Goal: Communication & Community: Answer question/provide support

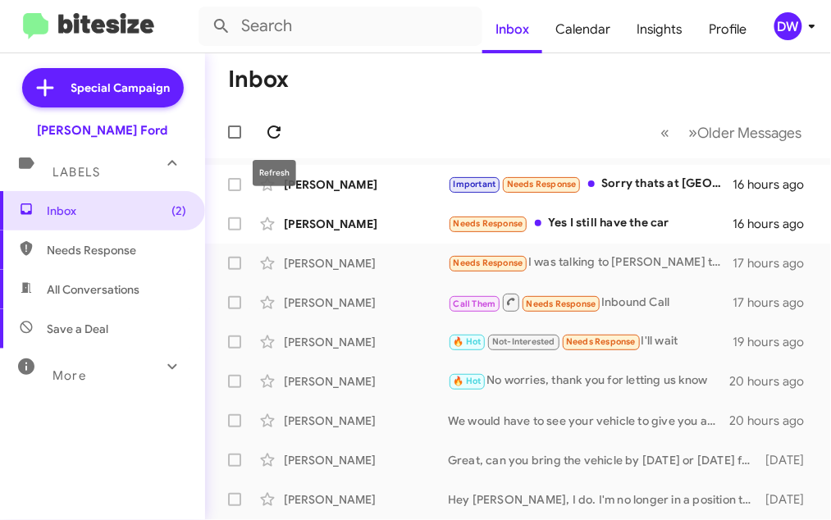
click at [274, 134] on icon at bounding box center [274, 132] width 20 height 20
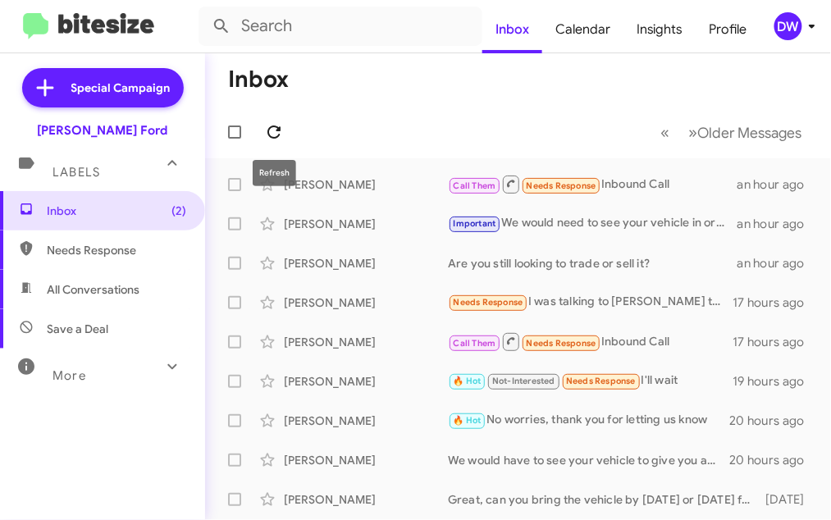
click at [274, 129] on icon at bounding box center [274, 132] width 20 height 20
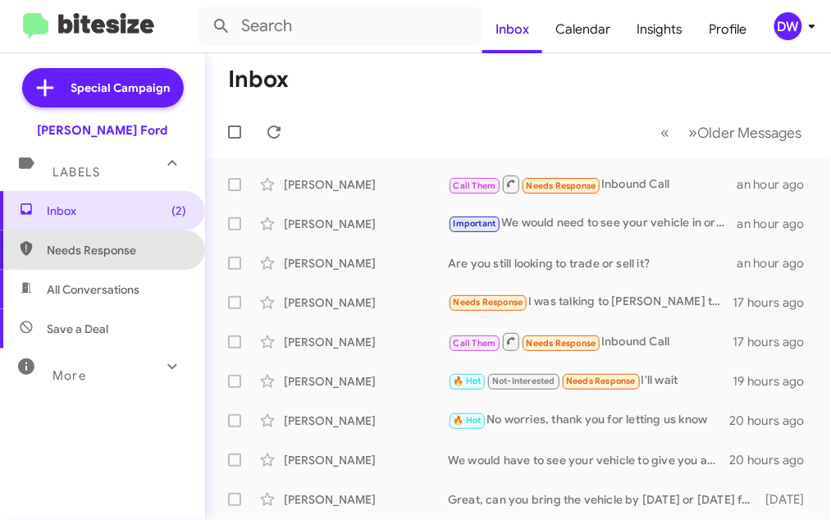
click at [124, 250] on span "Needs Response" at bounding box center [116, 250] width 139 height 16
type input "in:needs-response"
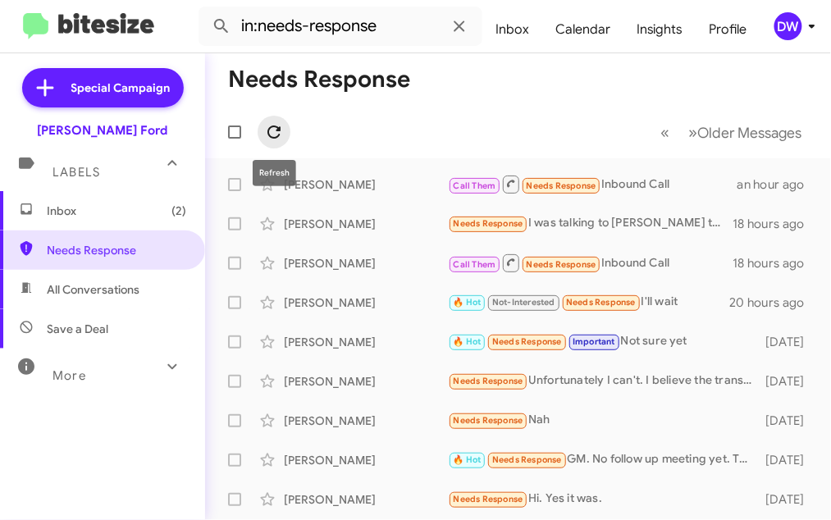
click at [278, 132] on icon at bounding box center [274, 132] width 20 height 20
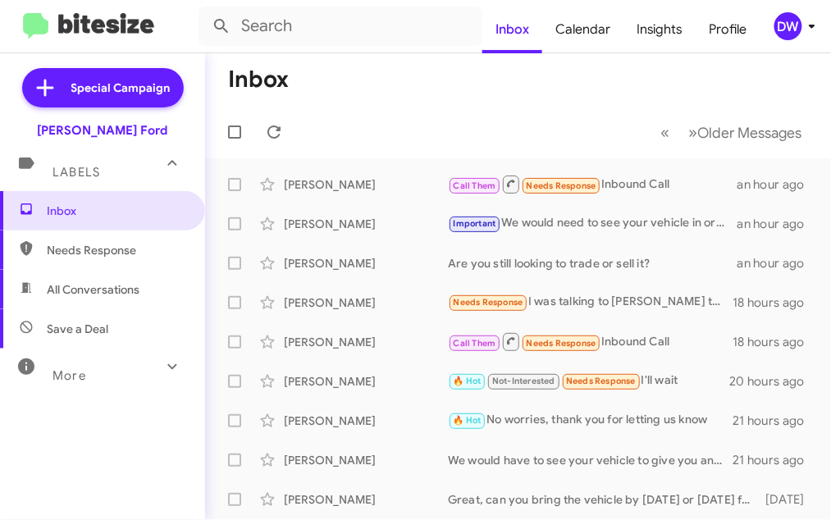
click at [790, 28] on div "DW" at bounding box center [788, 26] width 28 height 28
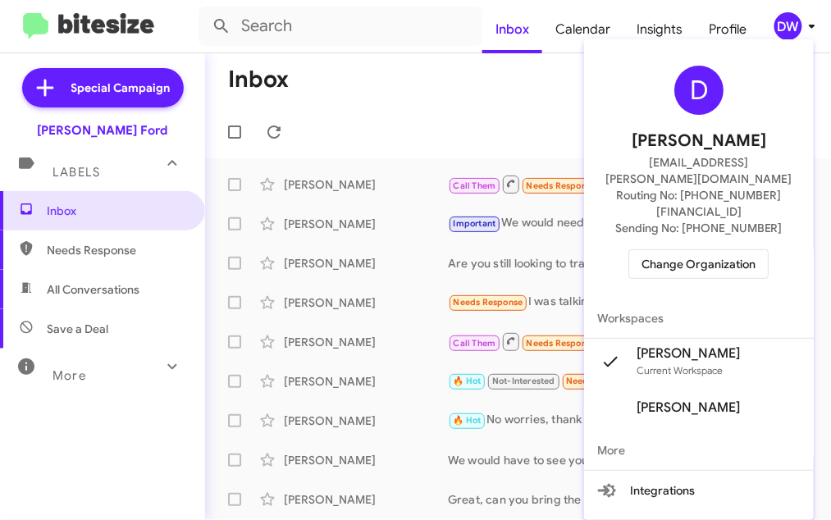
click at [723, 250] on span "Change Organization" at bounding box center [698, 264] width 114 height 28
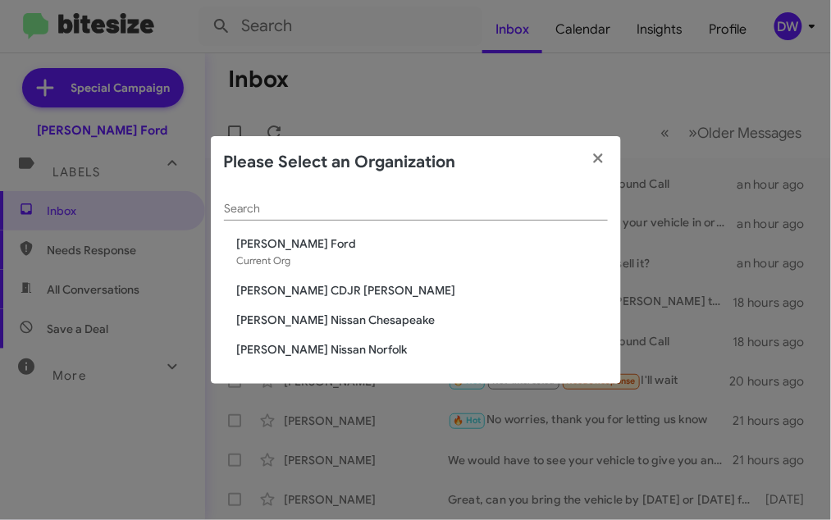
click at [361, 282] on span "[PERSON_NAME] CDJR [PERSON_NAME]" at bounding box center [422, 290] width 371 height 16
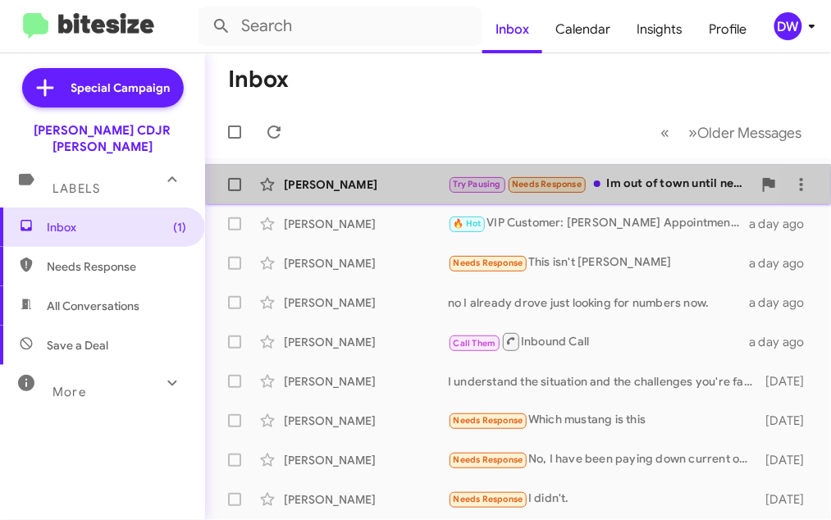
click at [389, 185] on div "[PERSON_NAME]" at bounding box center [366, 184] width 164 height 16
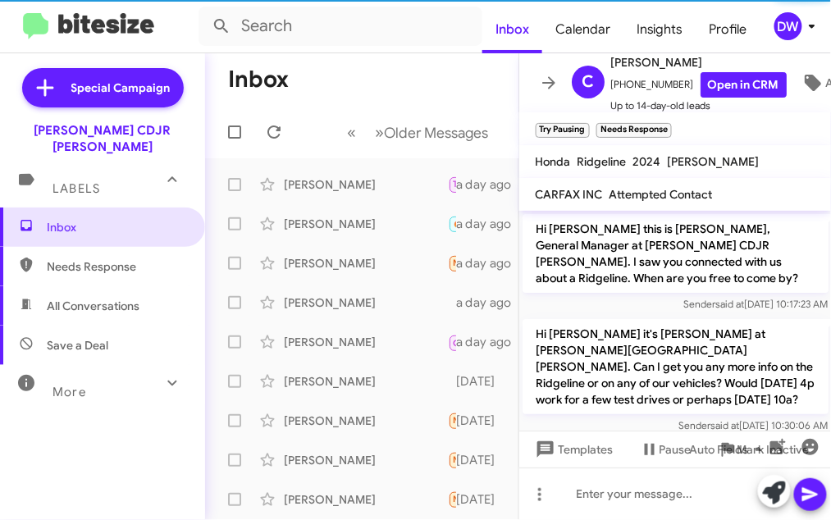
scroll to position [41, 0]
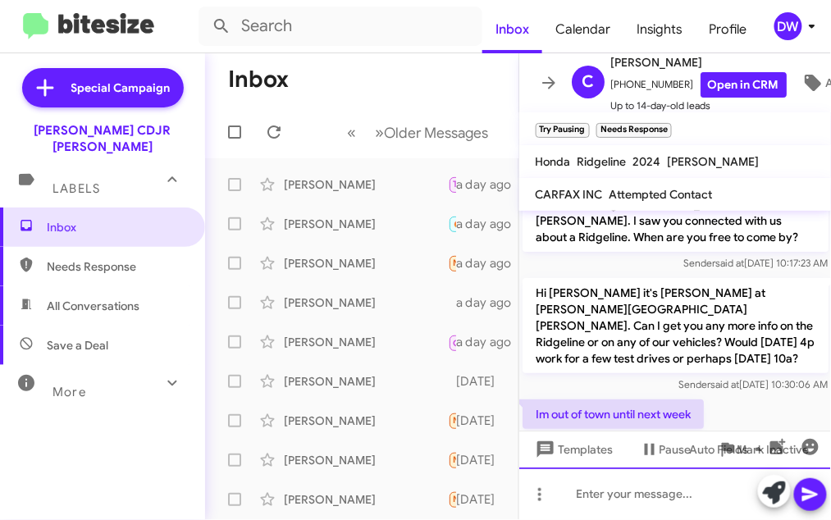
click at [597, 499] on div at bounding box center [675, 493] width 312 height 52
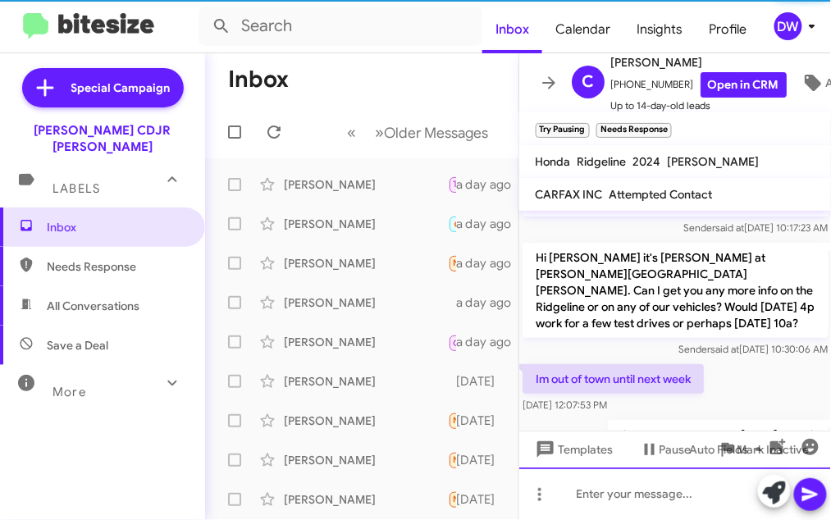
scroll to position [101, 0]
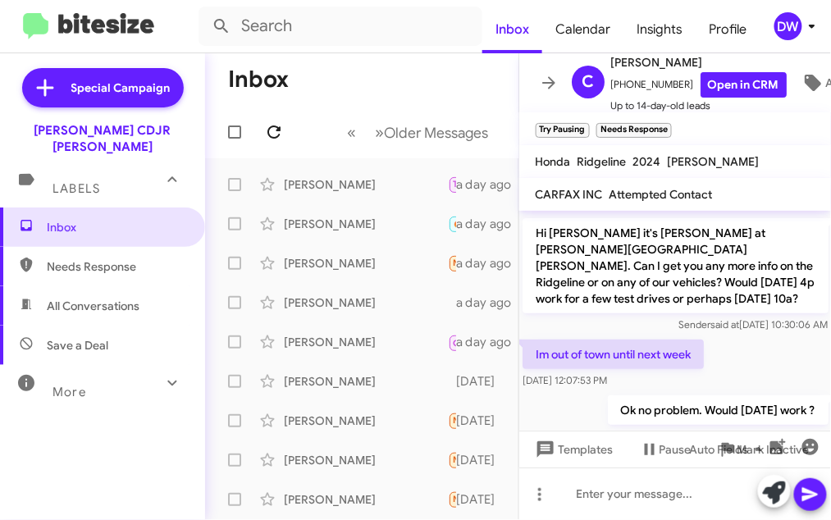
click at [264, 134] on icon at bounding box center [274, 132] width 20 height 20
